Goal: Information Seeking & Learning: Learn about a topic

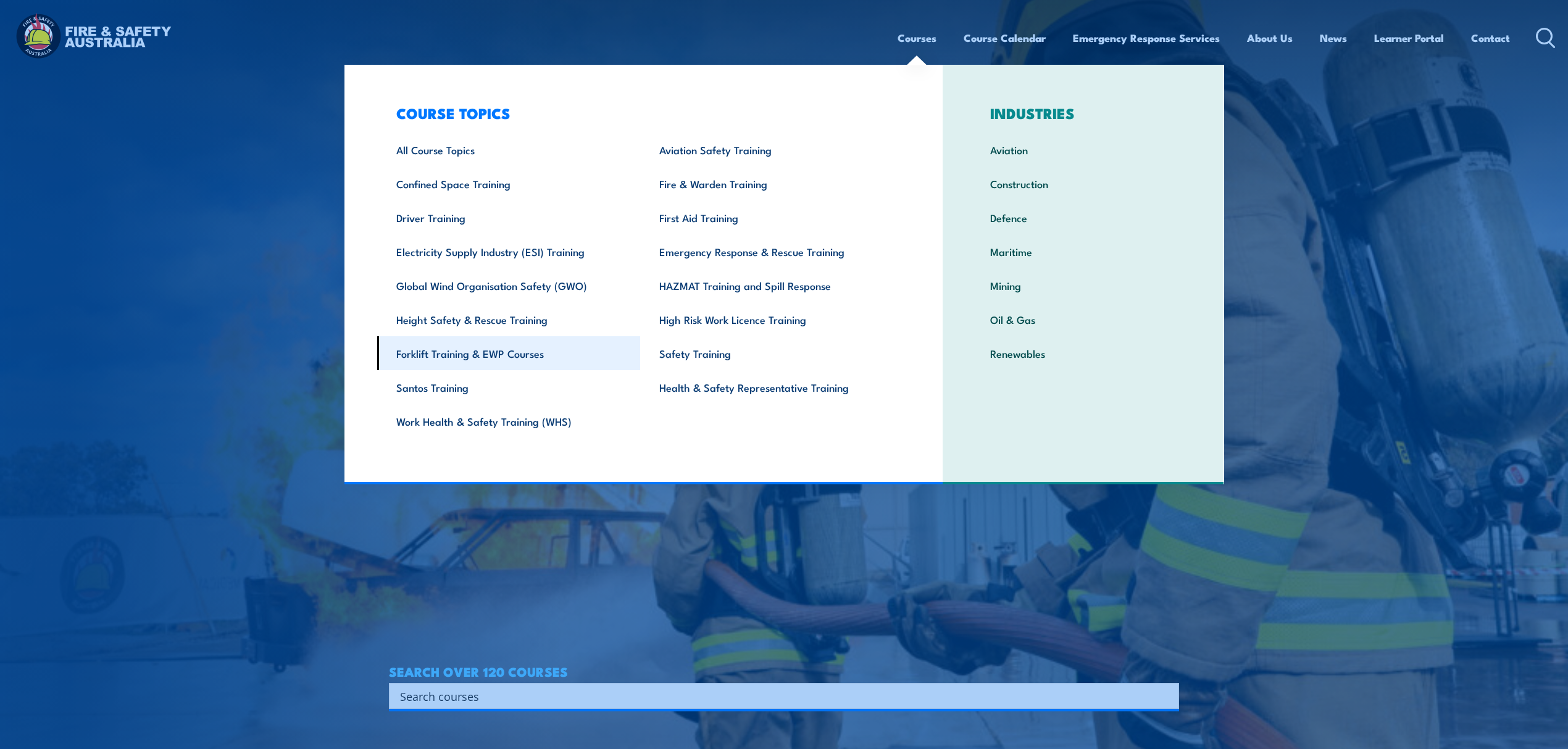
click at [533, 344] on link "Forklift Training & EWP Courses" at bounding box center [509, 353] width 263 height 34
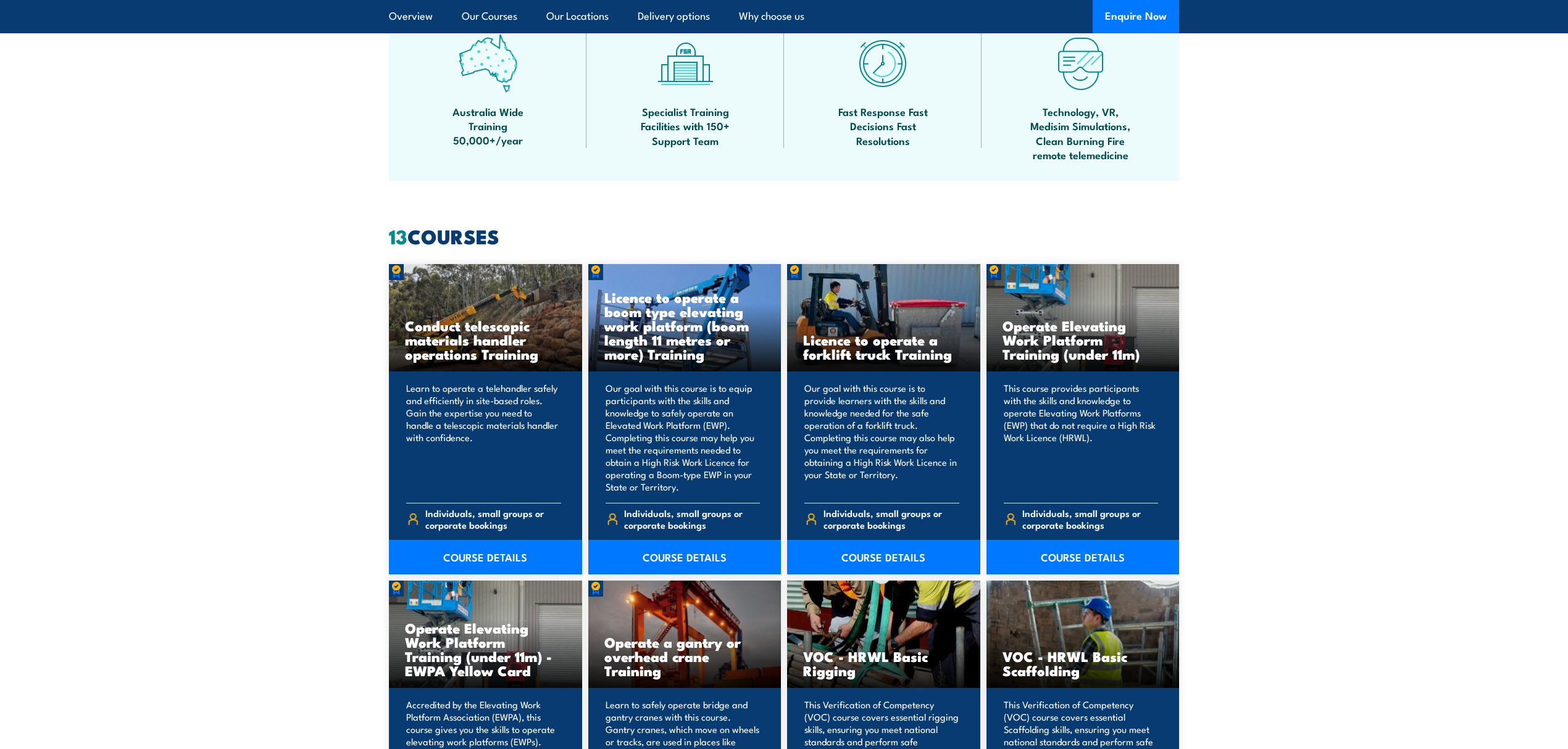
scroll to position [822, 0]
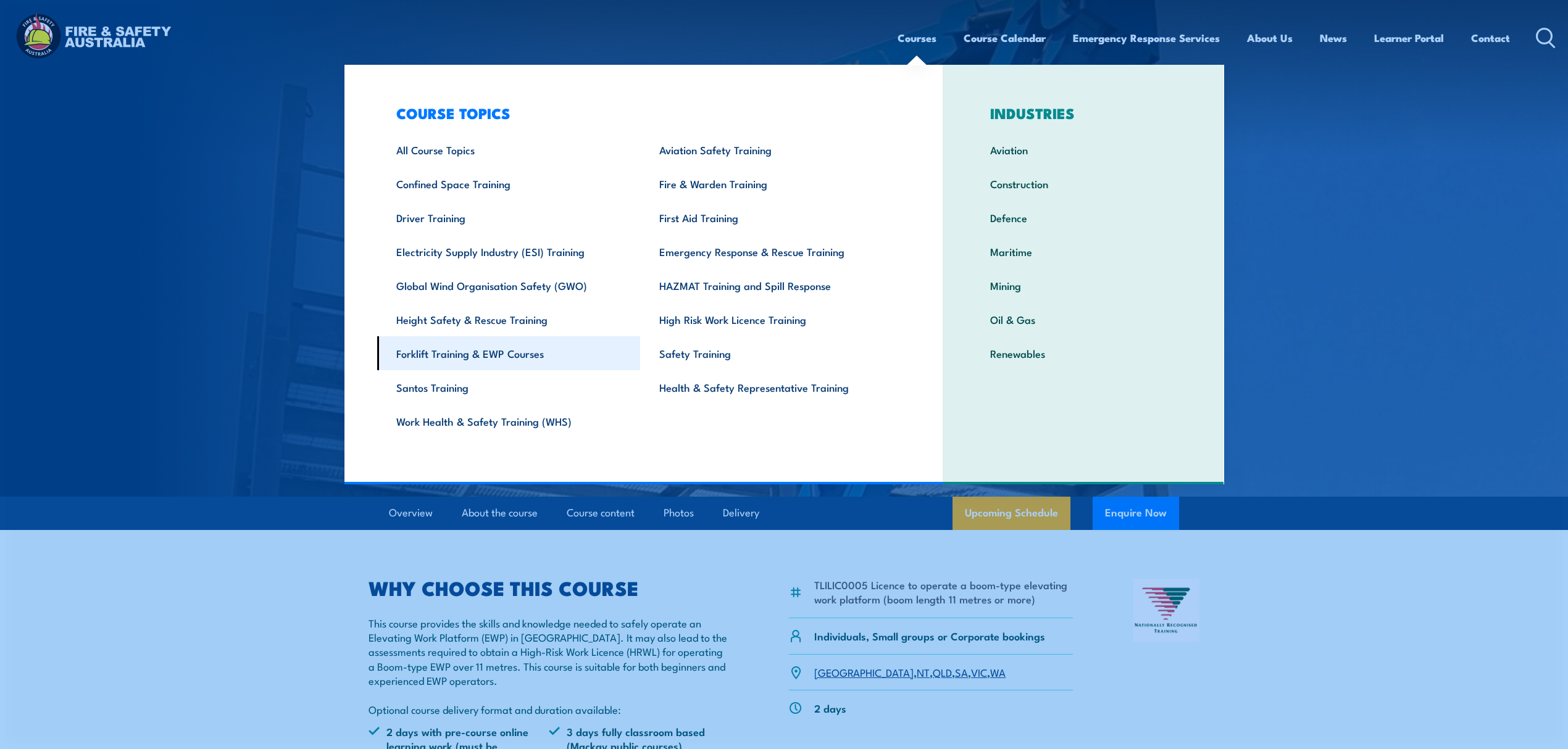
click at [533, 353] on link "Forklift Training & EWP Courses" at bounding box center [509, 353] width 263 height 34
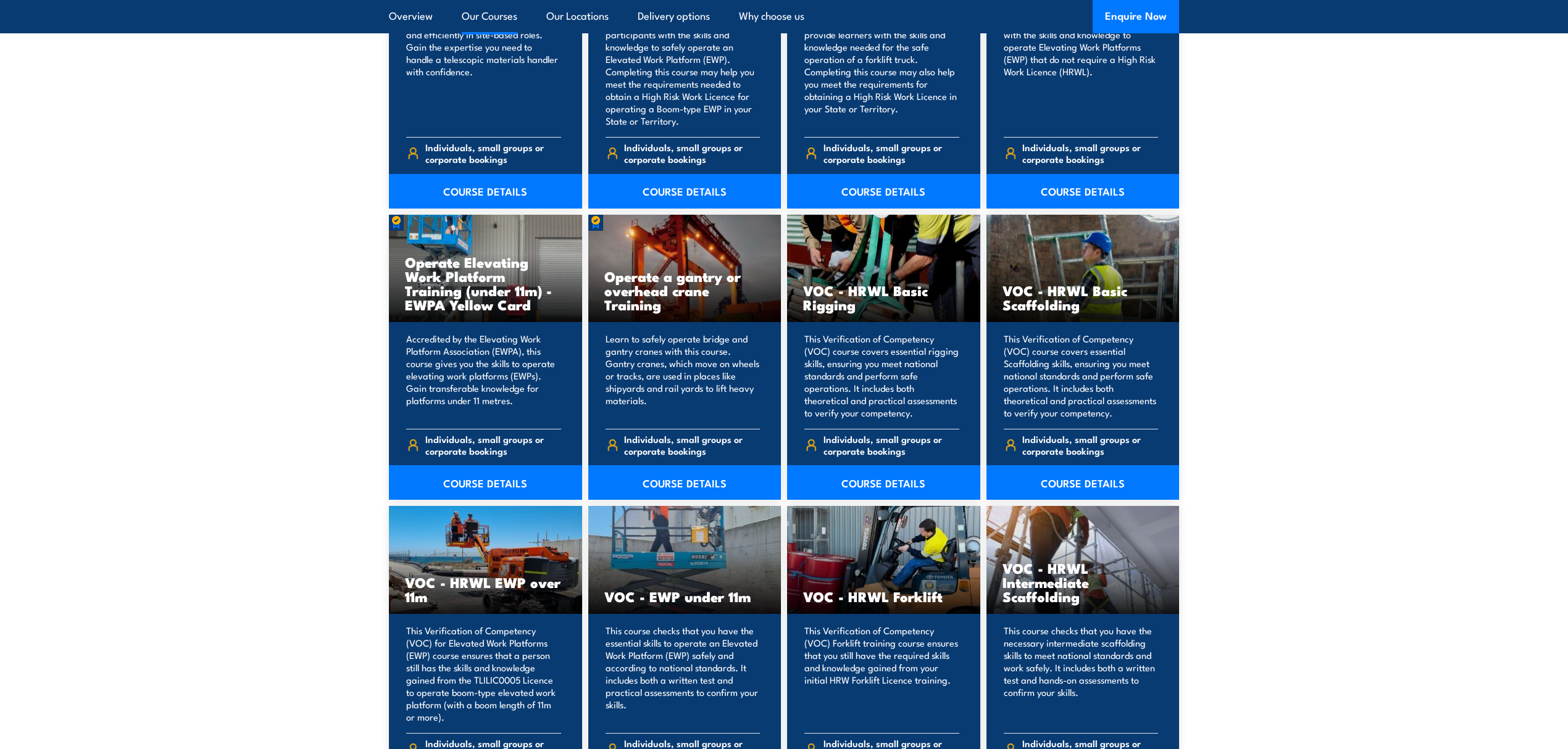
scroll to position [1070, 0]
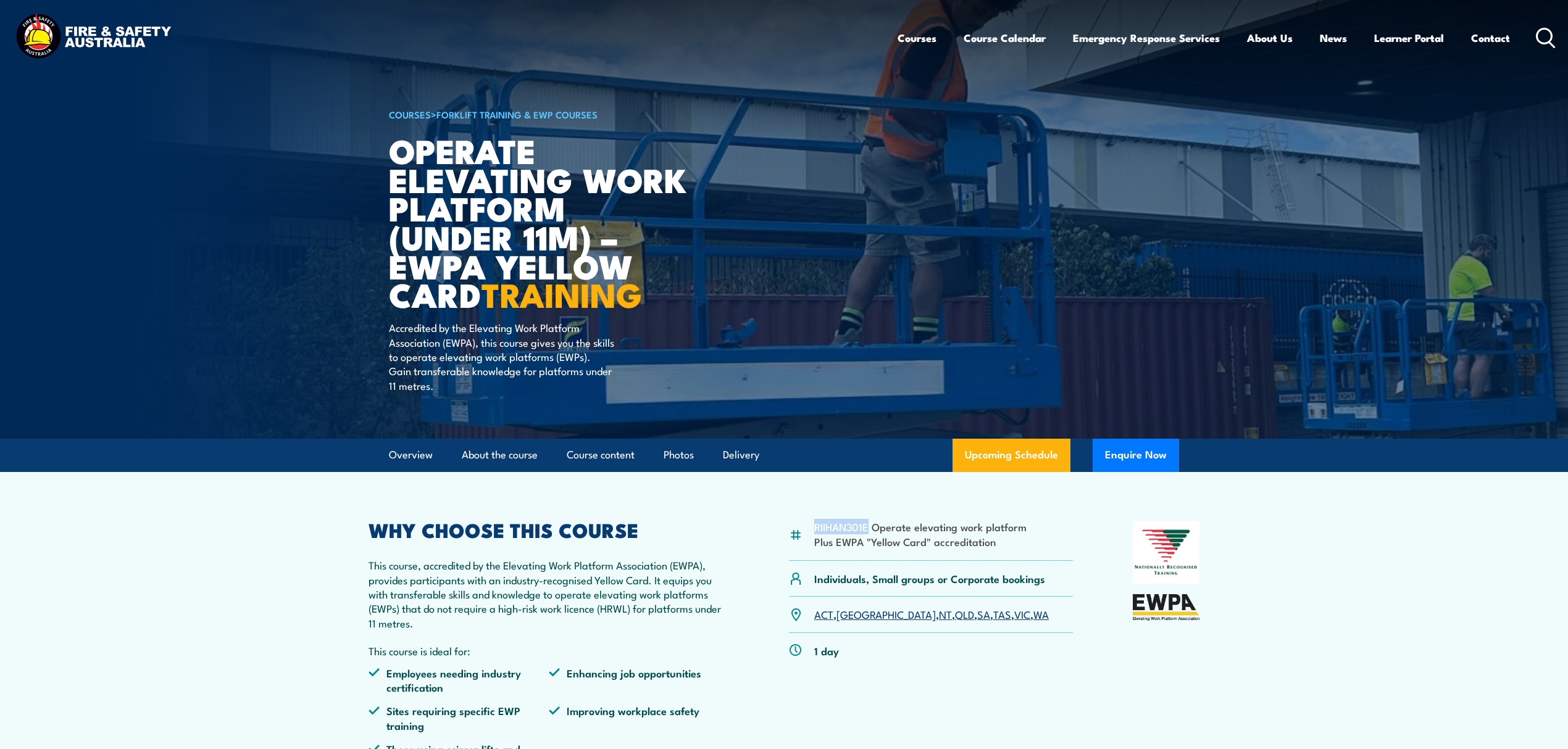
drag, startPoint x: 815, startPoint y: 530, endPoint x: 868, endPoint y: 526, distance: 53.2
click at [868, 526] on li "RIIHAN301E Operate elevating work platform" at bounding box center [920, 526] width 212 height 14
copy li "RIIHAN301E"
click at [901, 524] on li "RIIHAN301E Operate elevating work platform" at bounding box center [920, 526] width 212 height 14
